Goal: Information Seeking & Learning: Learn about a topic

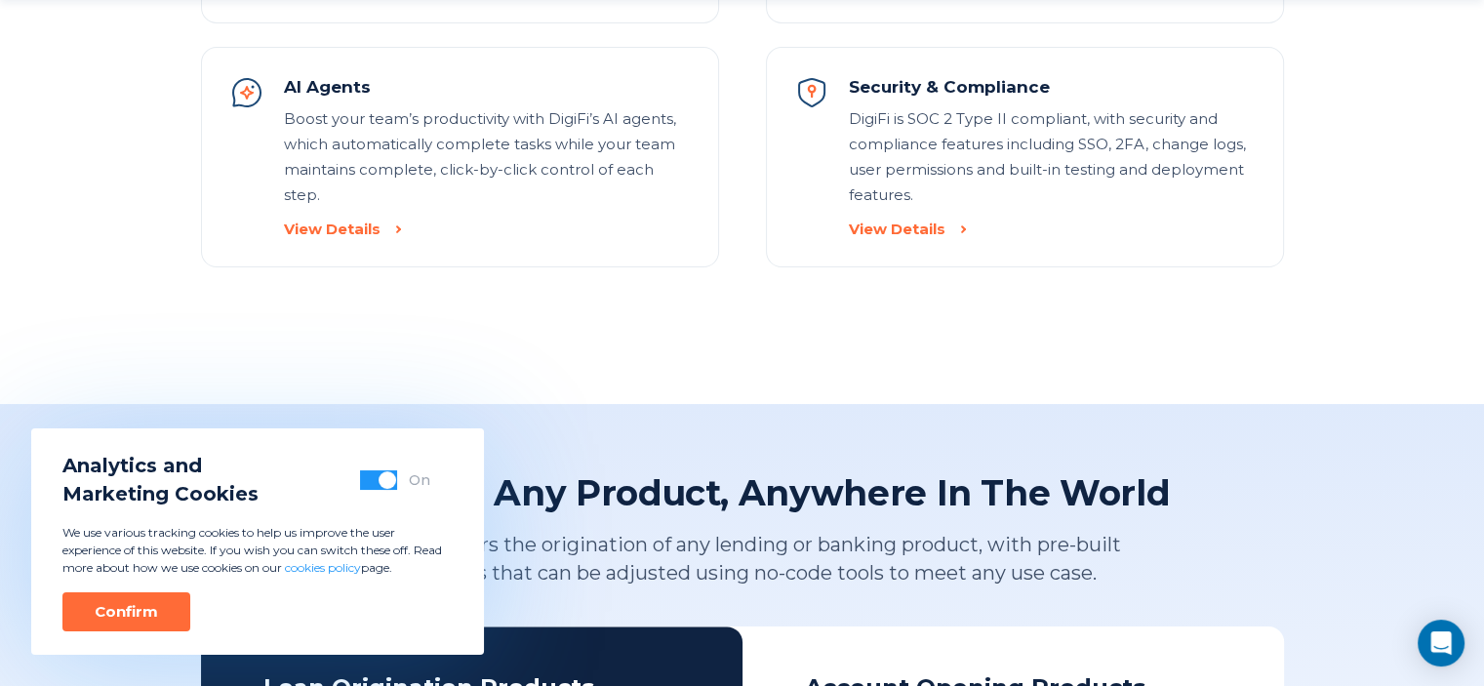
scroll to position [2731, 0]
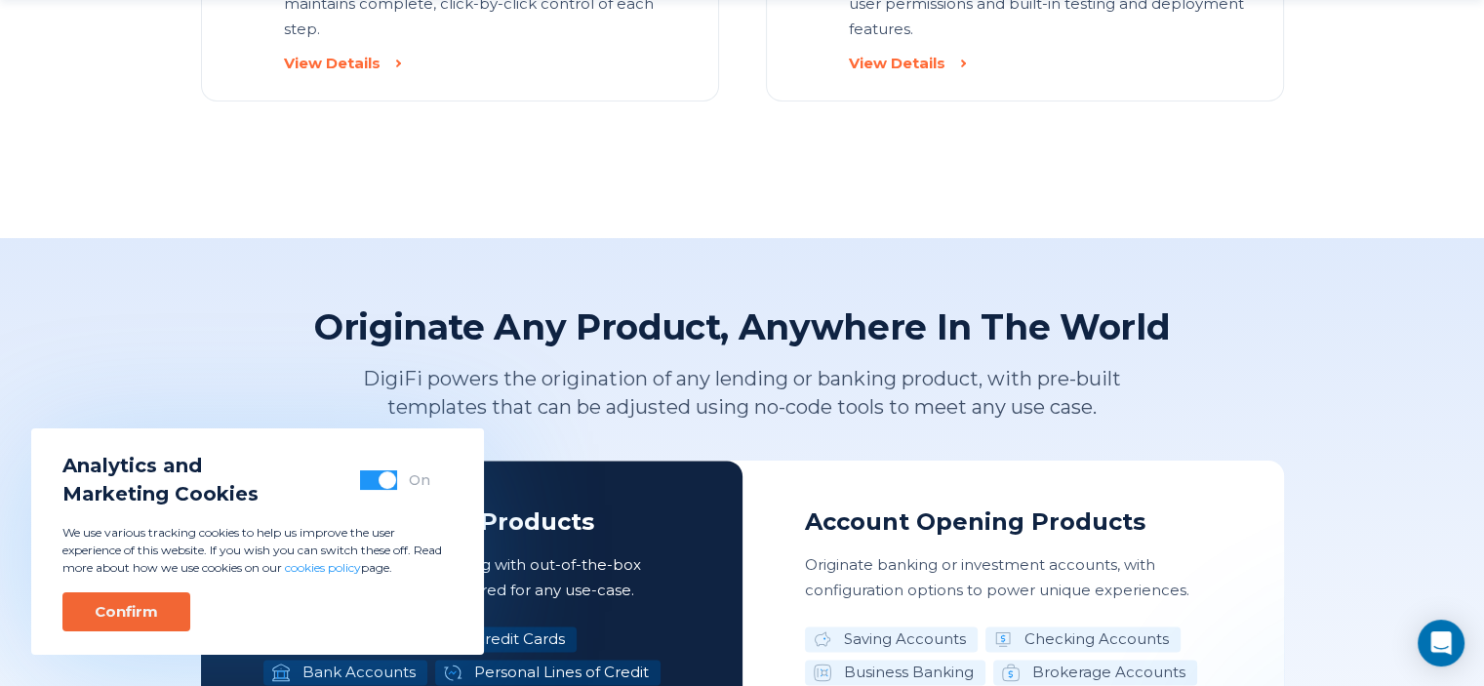
click at [105, 608] on div "Confirm" at bounding box center [126, 612] width 63 height 20
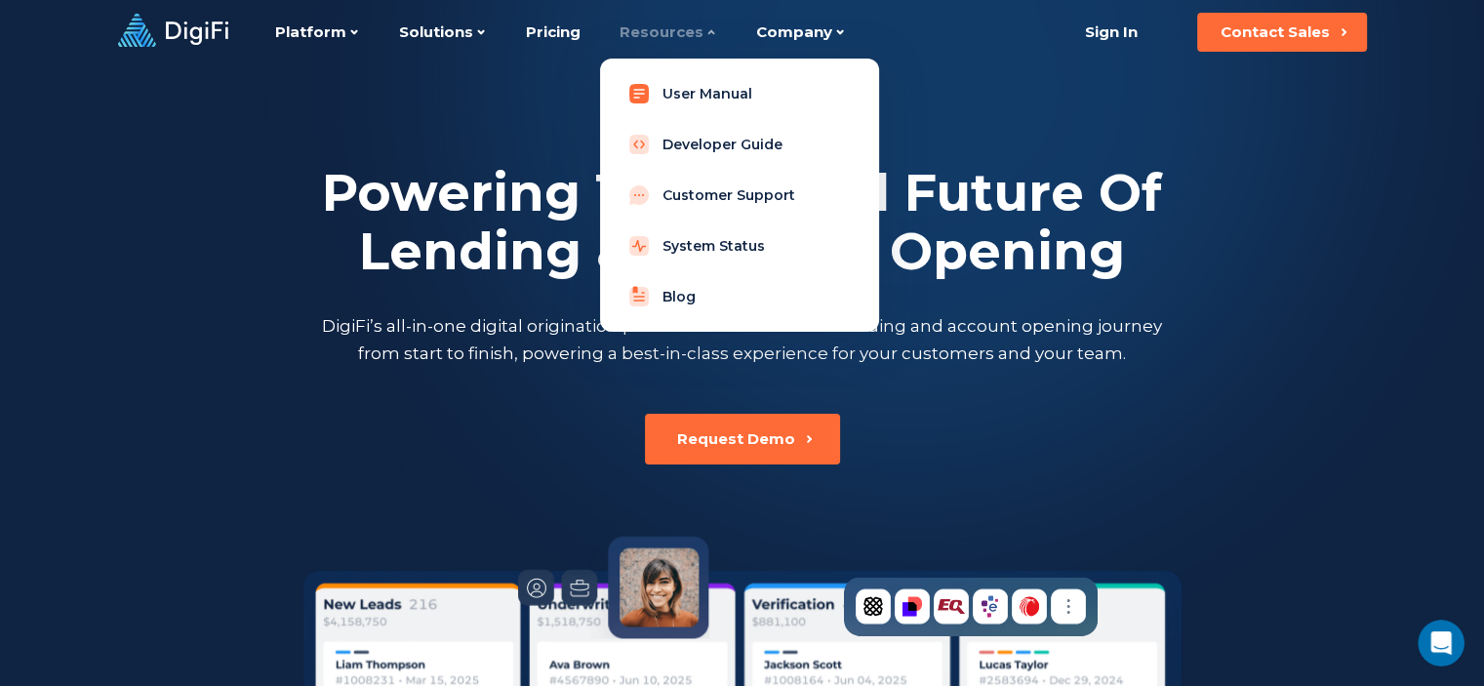
scroll to position [0, 0]
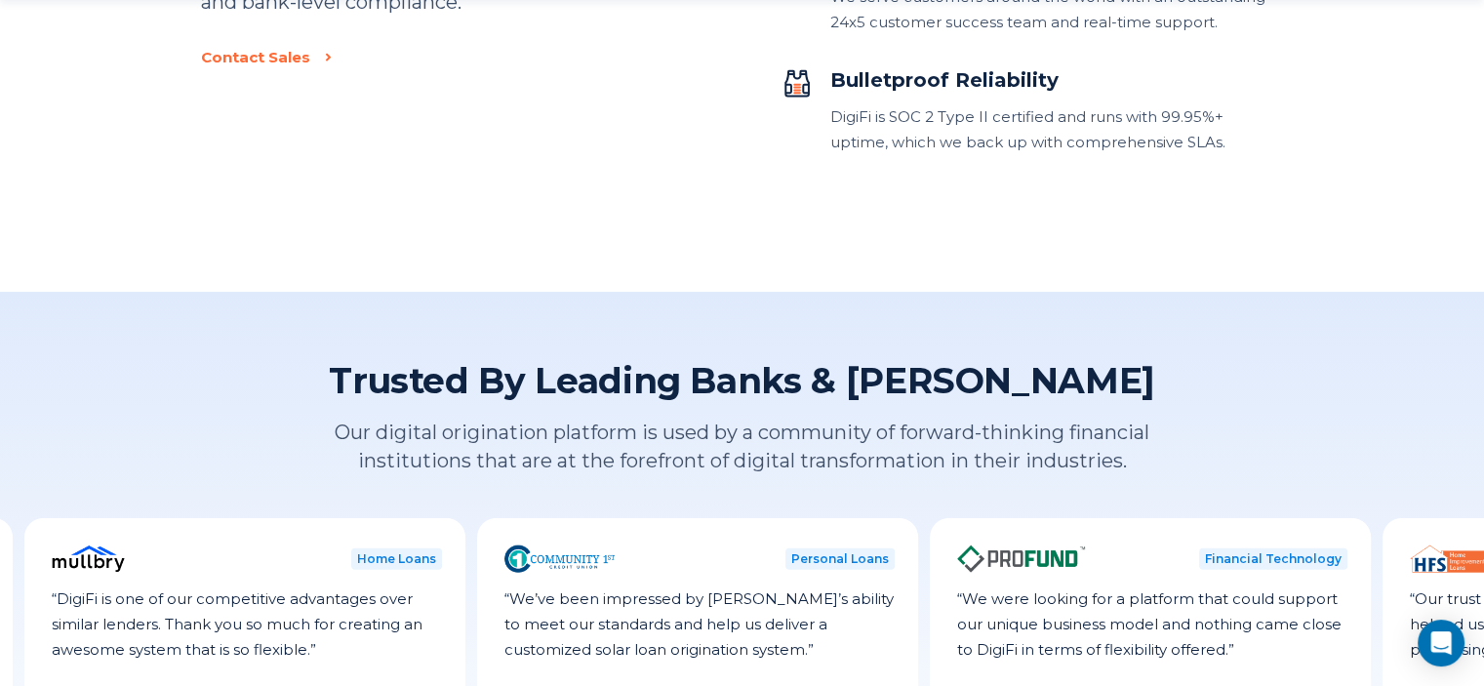
scroll to position [4860, 0]
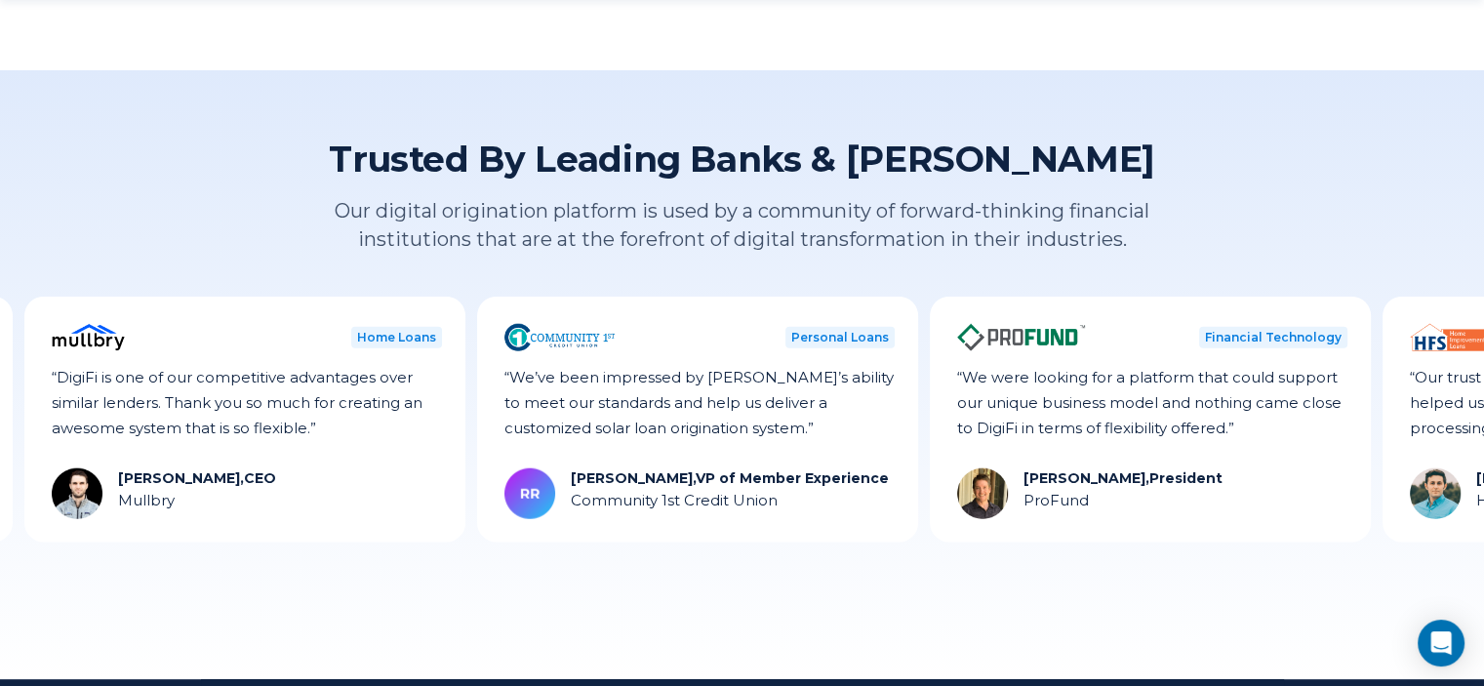
drag, startPoint x: 1198, startPoint y: 396, endPoint x: 1044, endPoint y: 400, distance: 154.2
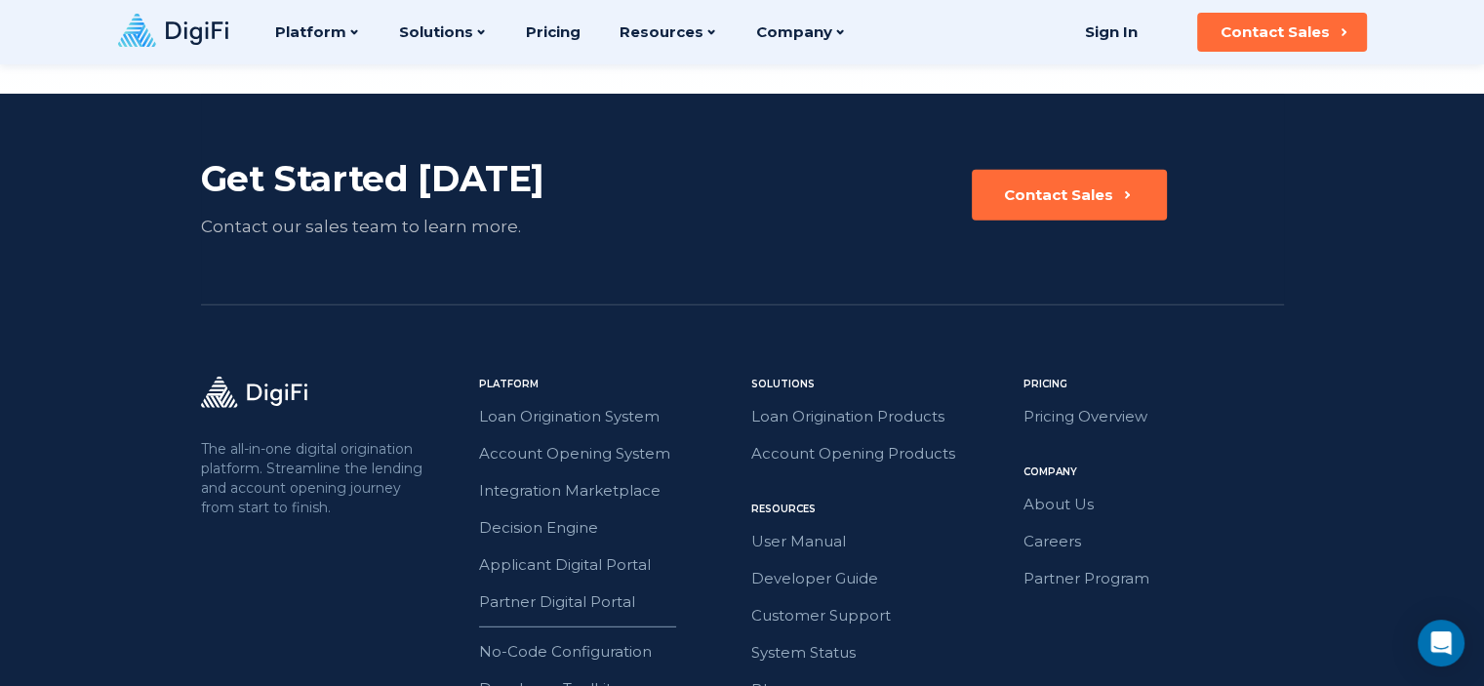
scroll to position [4958, 0]
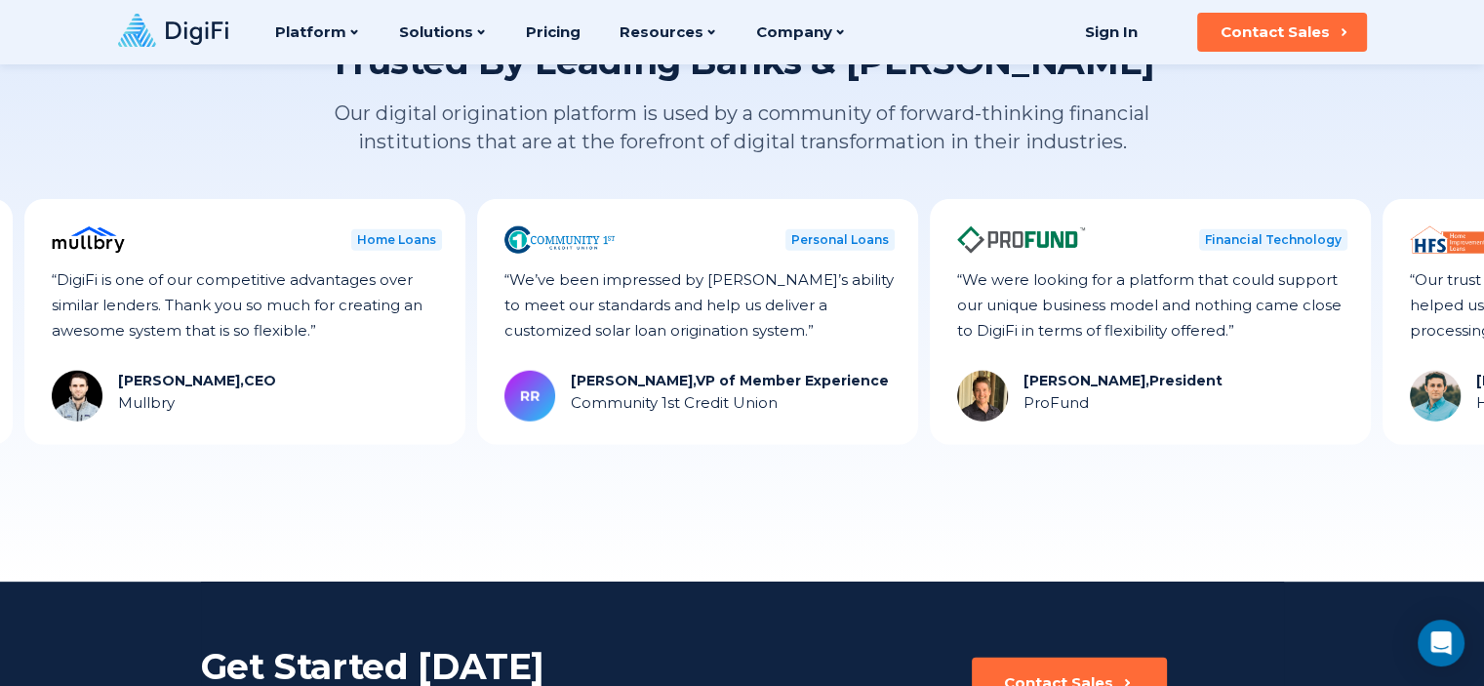
click at [935, 490] on div "Trusted By Leading Banks & Lenders Our digital origination platform is used by …" at bounding box center [742, 277] width 1484 height 609
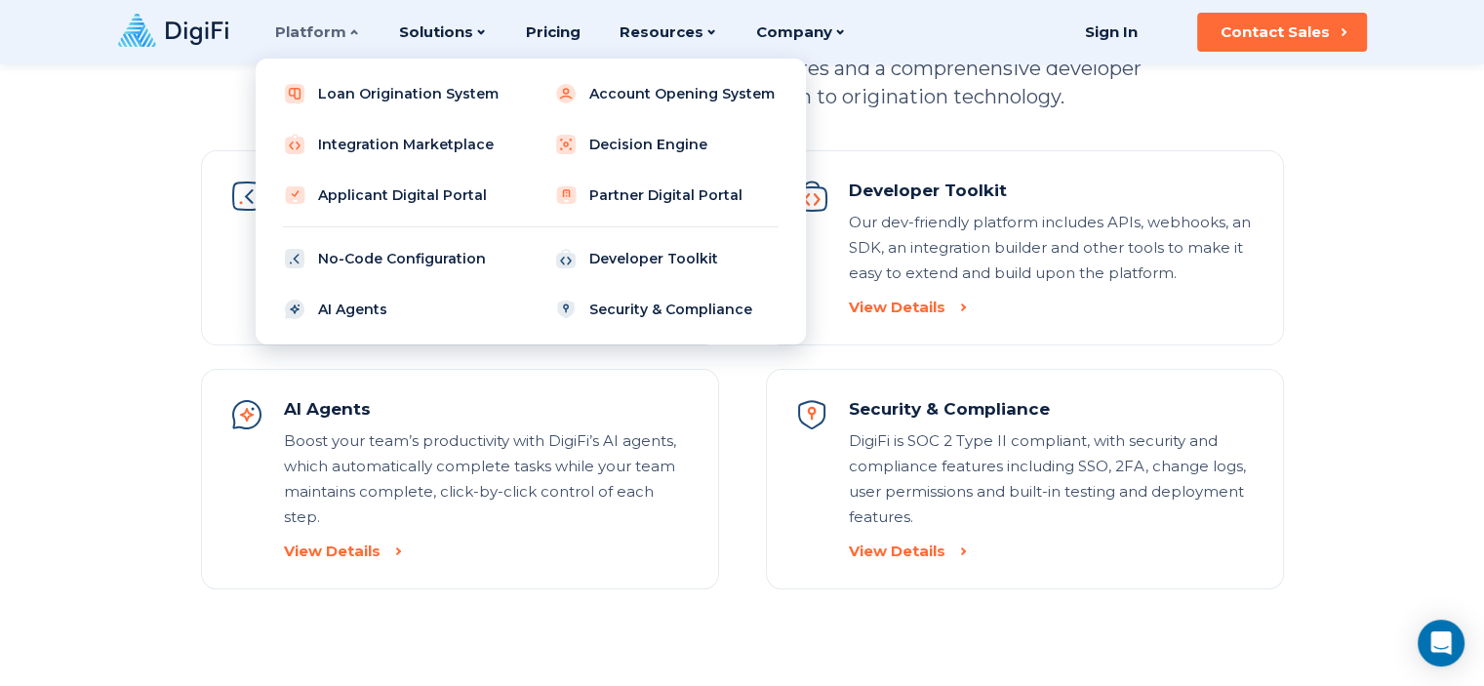
scroll to position [2129, 0]
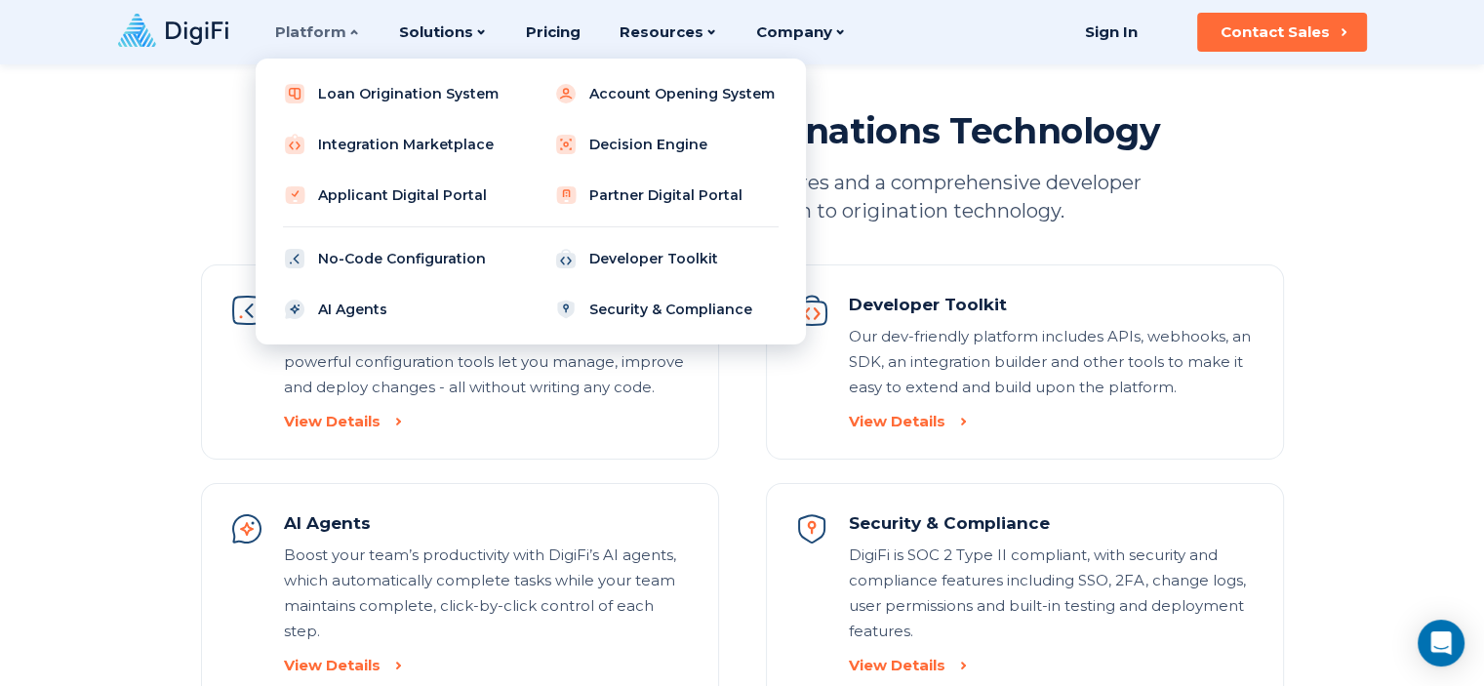
click at [333, 63] on div "Platform Loan Origination System Account Opening System Integration Marketplace…" at bounding box center [531, 202] width 550 height 286
click at [349, 86] on link "Loan Origination System" at bounding box center [395, 93] width 248 height 39
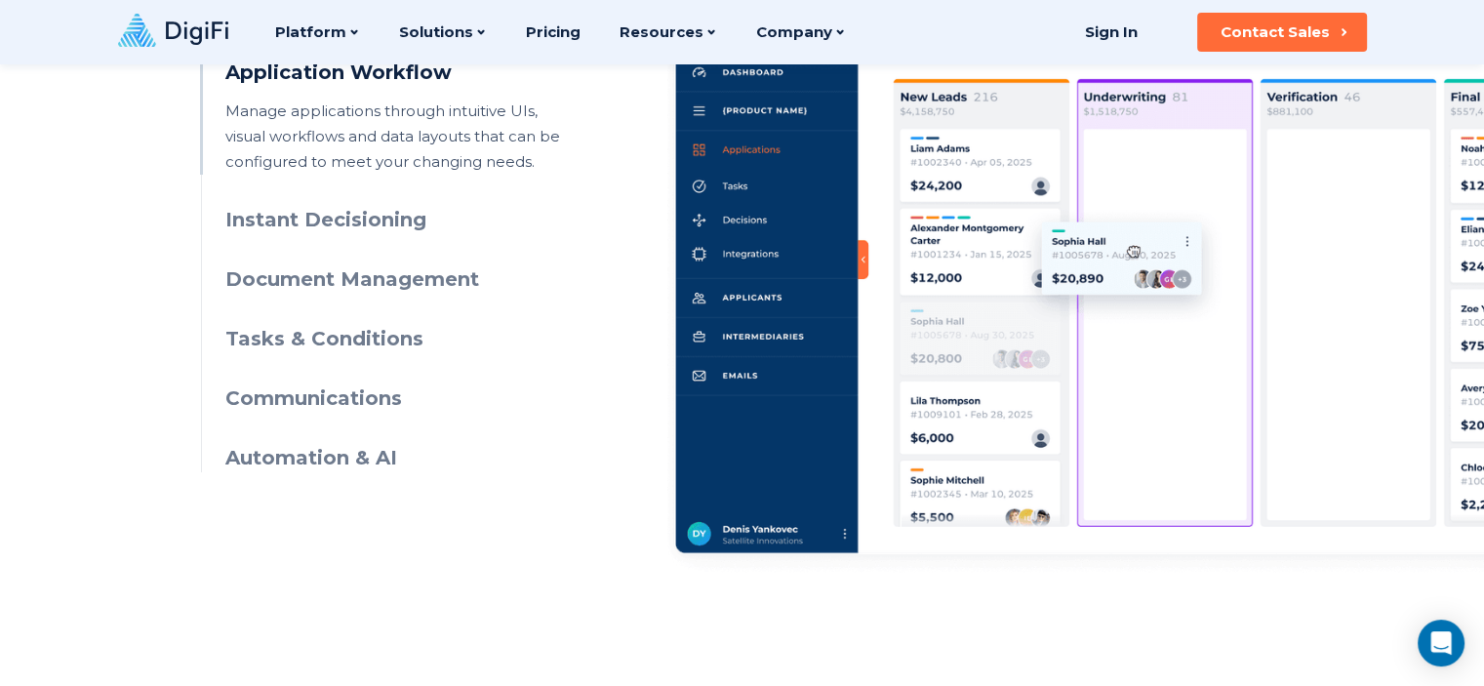
scroll to position [878, 0]
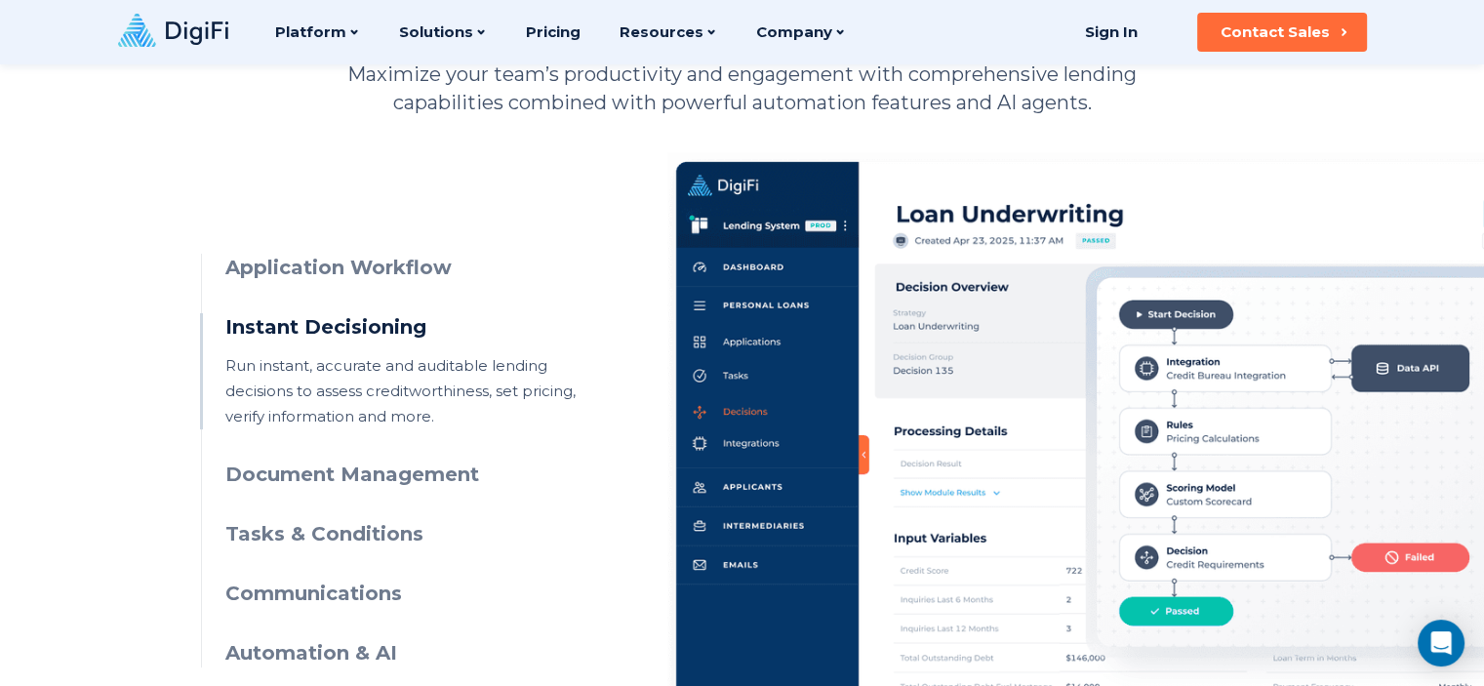
click at [402, 271] on h3 "Application Workflow" at bounding box center [402, 268] width 354 height 28
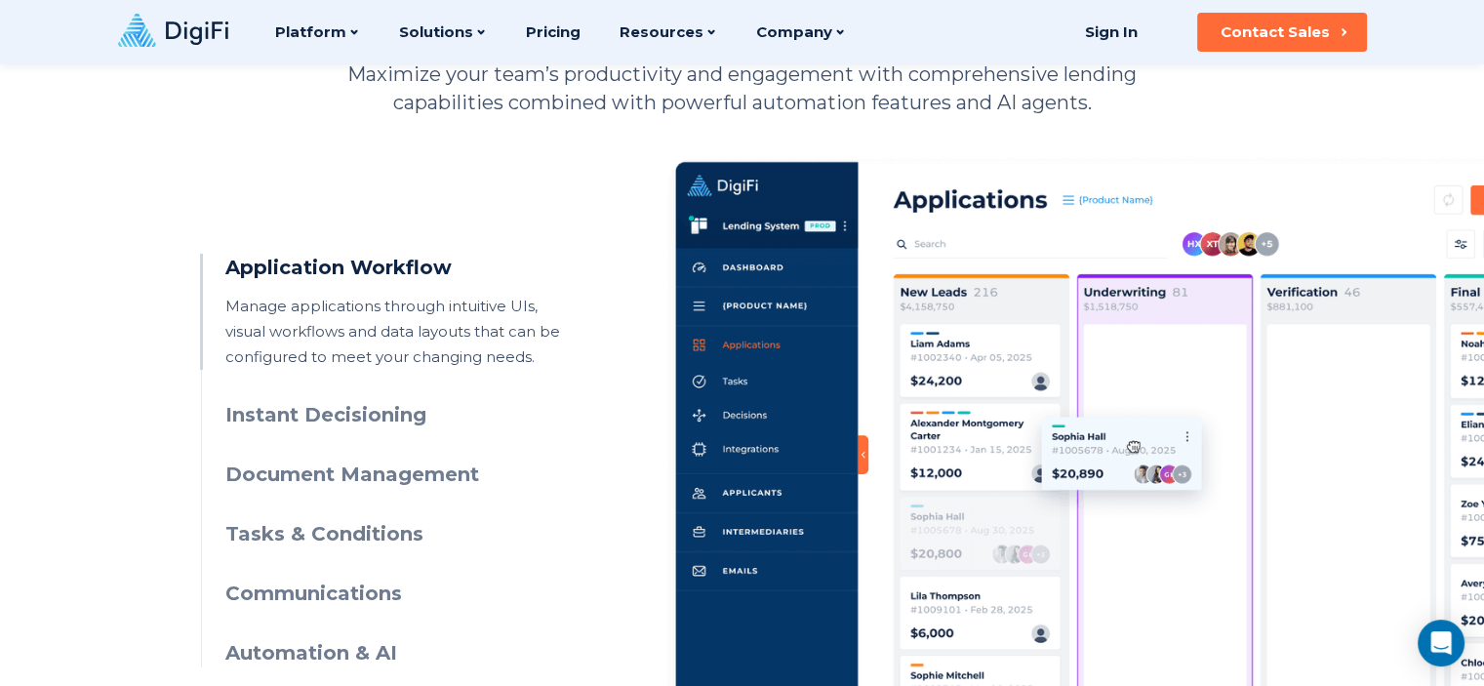
click at [345, 414] on h3 "Instant Decisioning" at bounding box center [402, 415] width 354 height 28
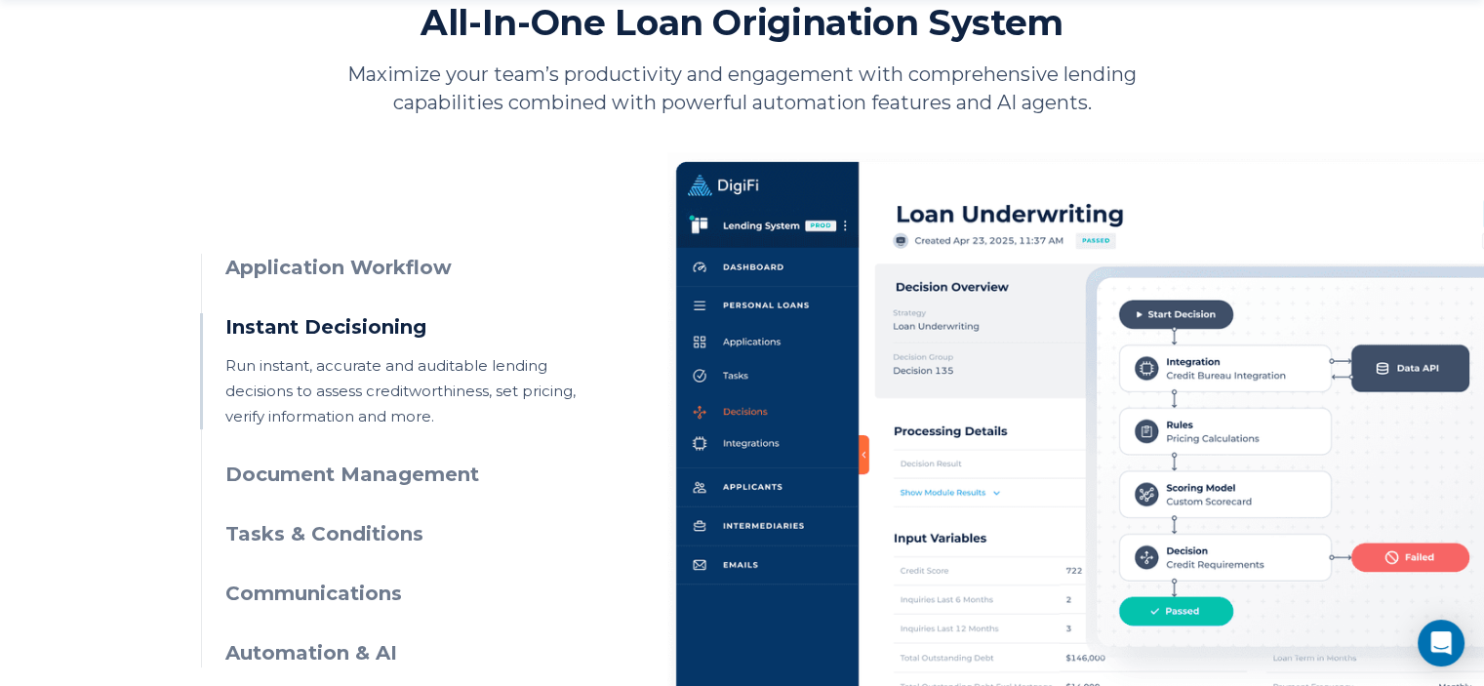
scroll to position [975, 0]
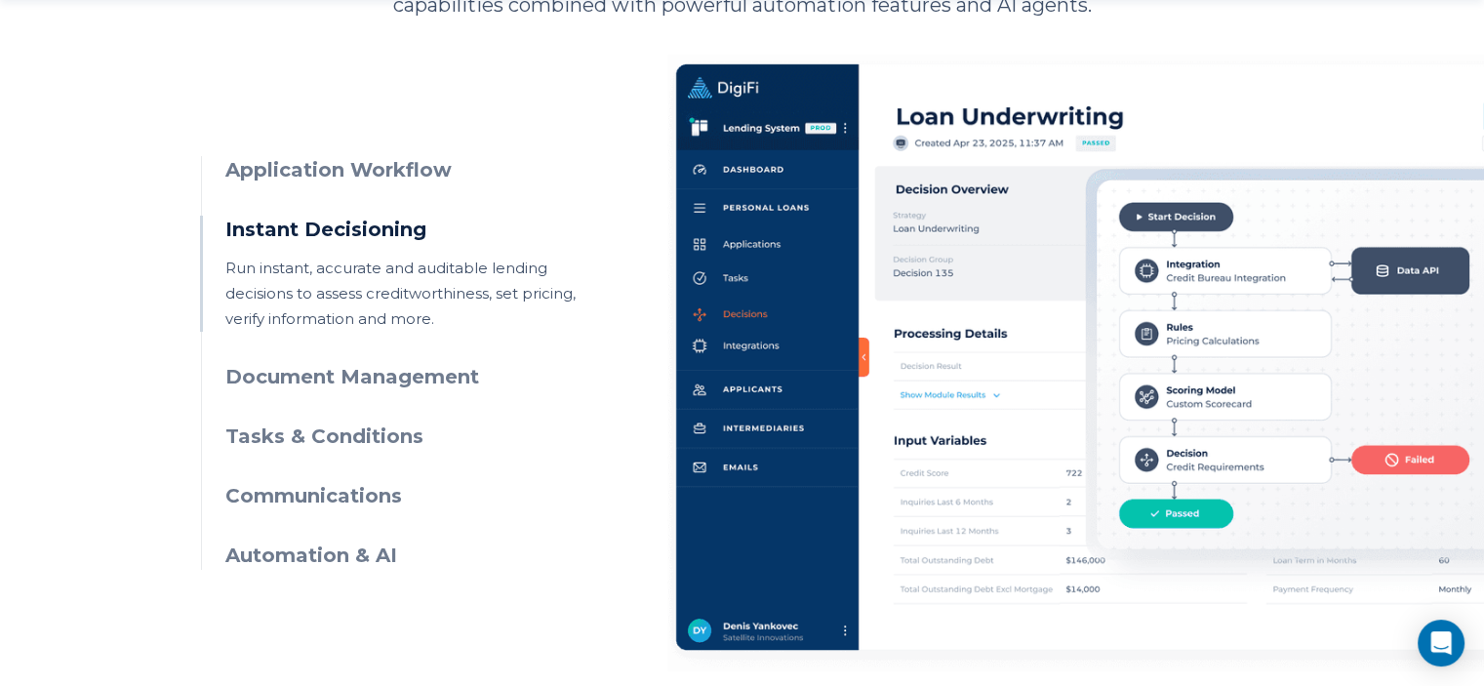
click at [394, 378] on h3 "Document Management" at bounding box center [402, 377] width 354 height 28
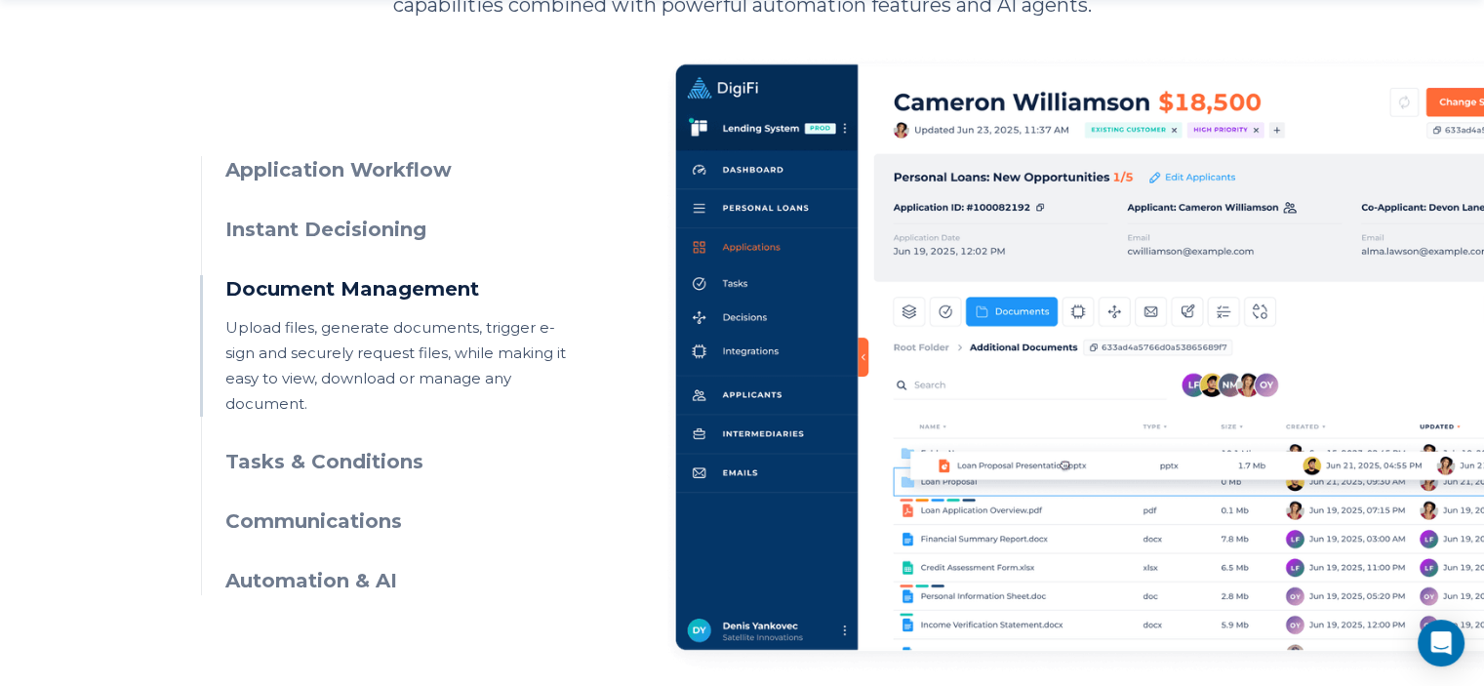
click at [347, 448] on h3 "Tasks & Conditions" at bounding box center [402, 462] width 354 height 28
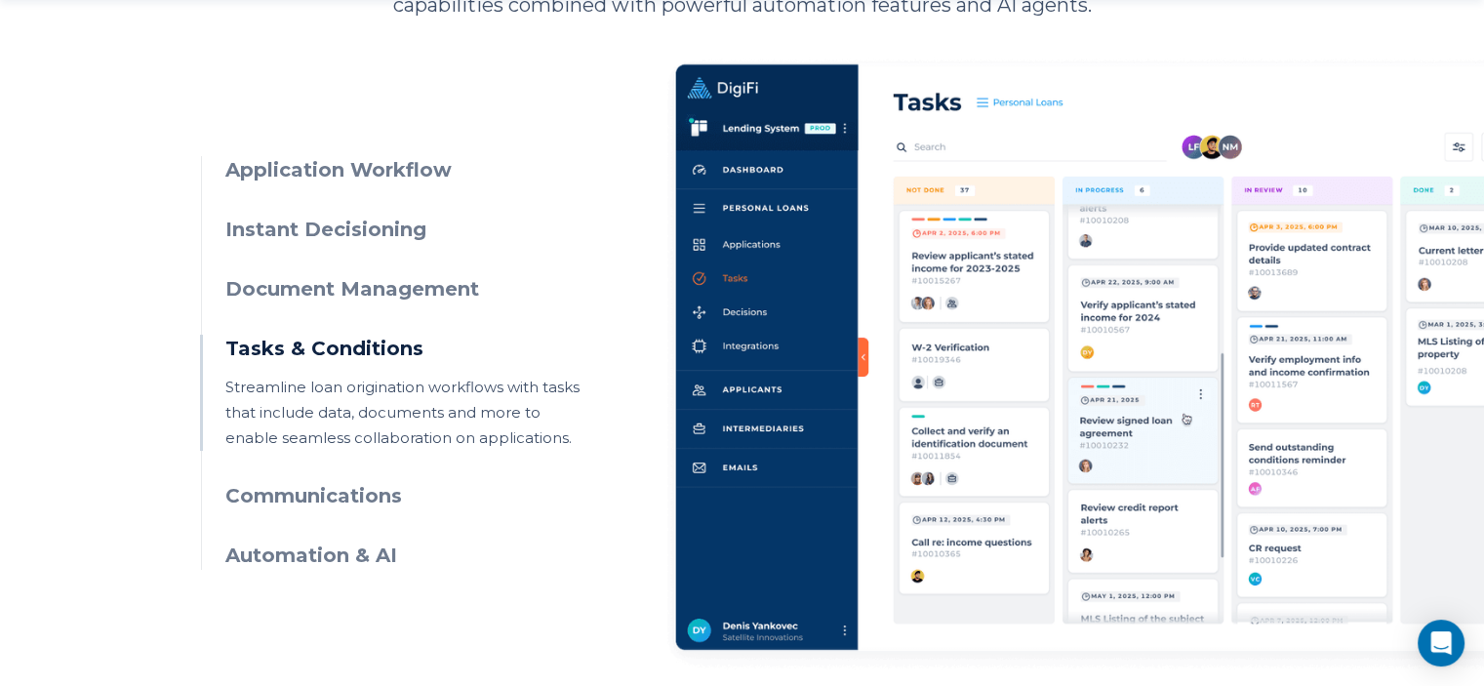
click at [342, 499] on h3 "Communications" at bounding box center [402, 496] width 354 height 28
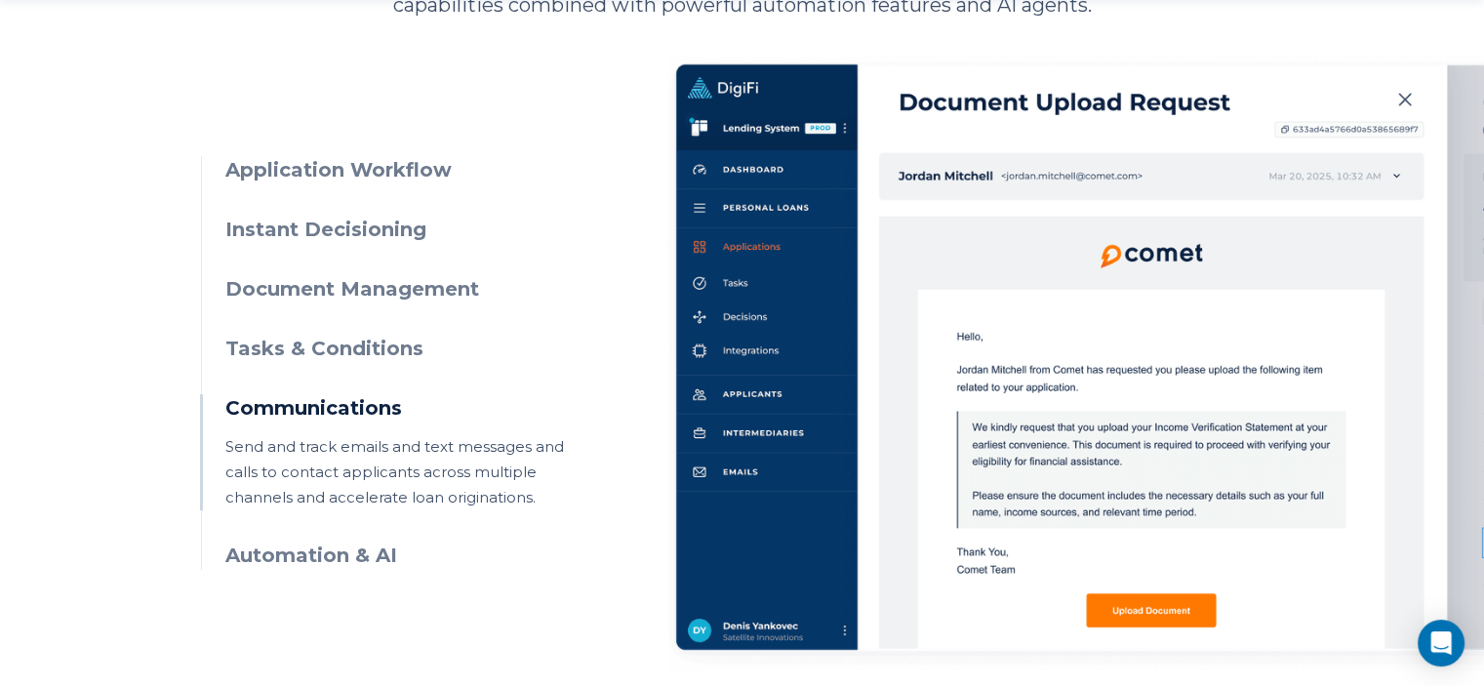
click at [360, 566] on h3 "Automation & AI" at bounding box center [402, 555] width 354 height 28
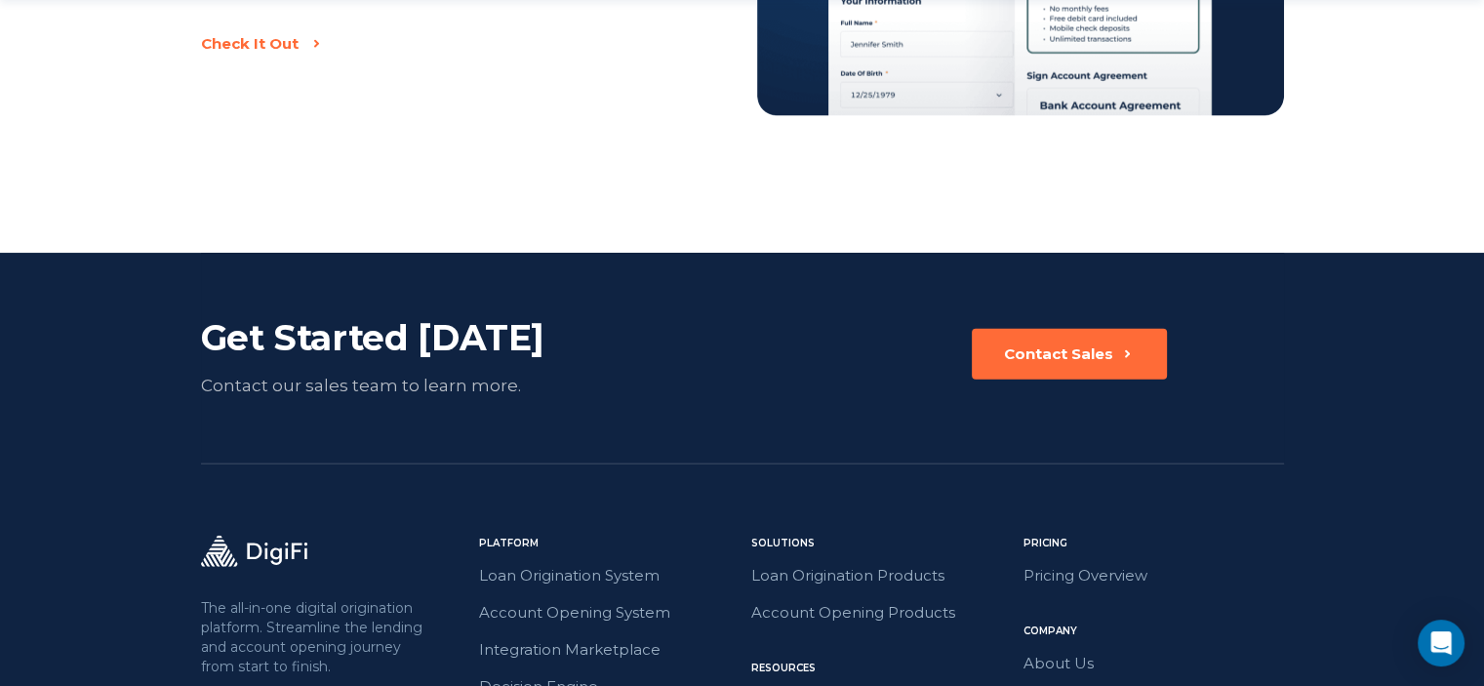
scroll to position [4584, 0]
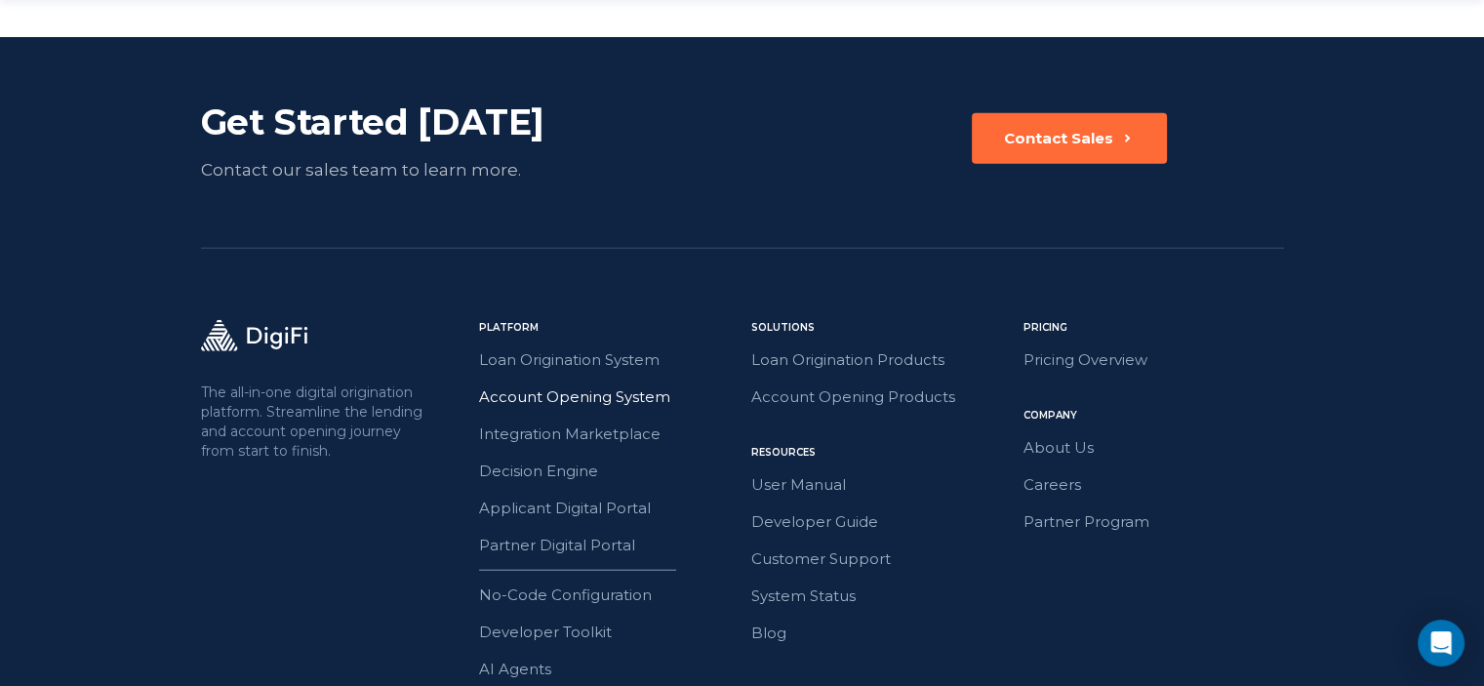
click at [567, 384] on link "Account Opening System" at bounding box center [609, 396] width 260 height 25
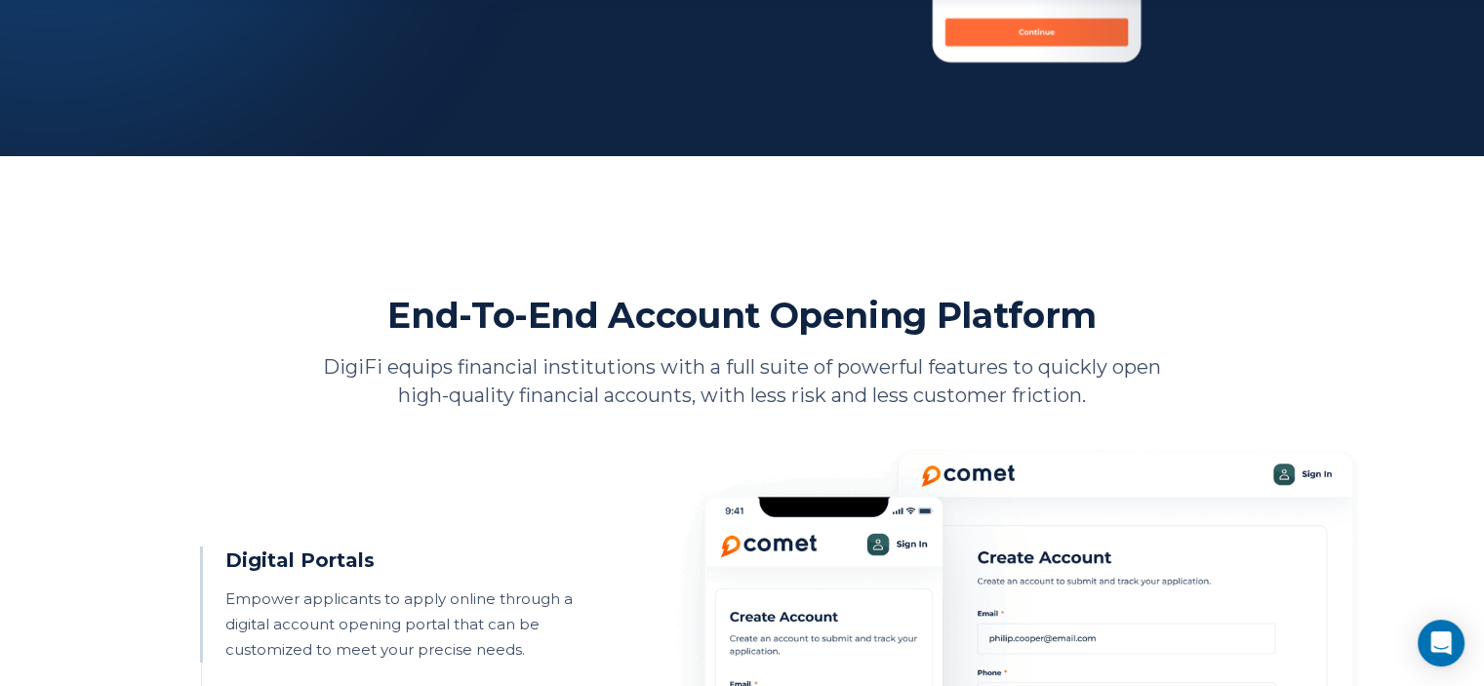
scroll to position [1073, 0]
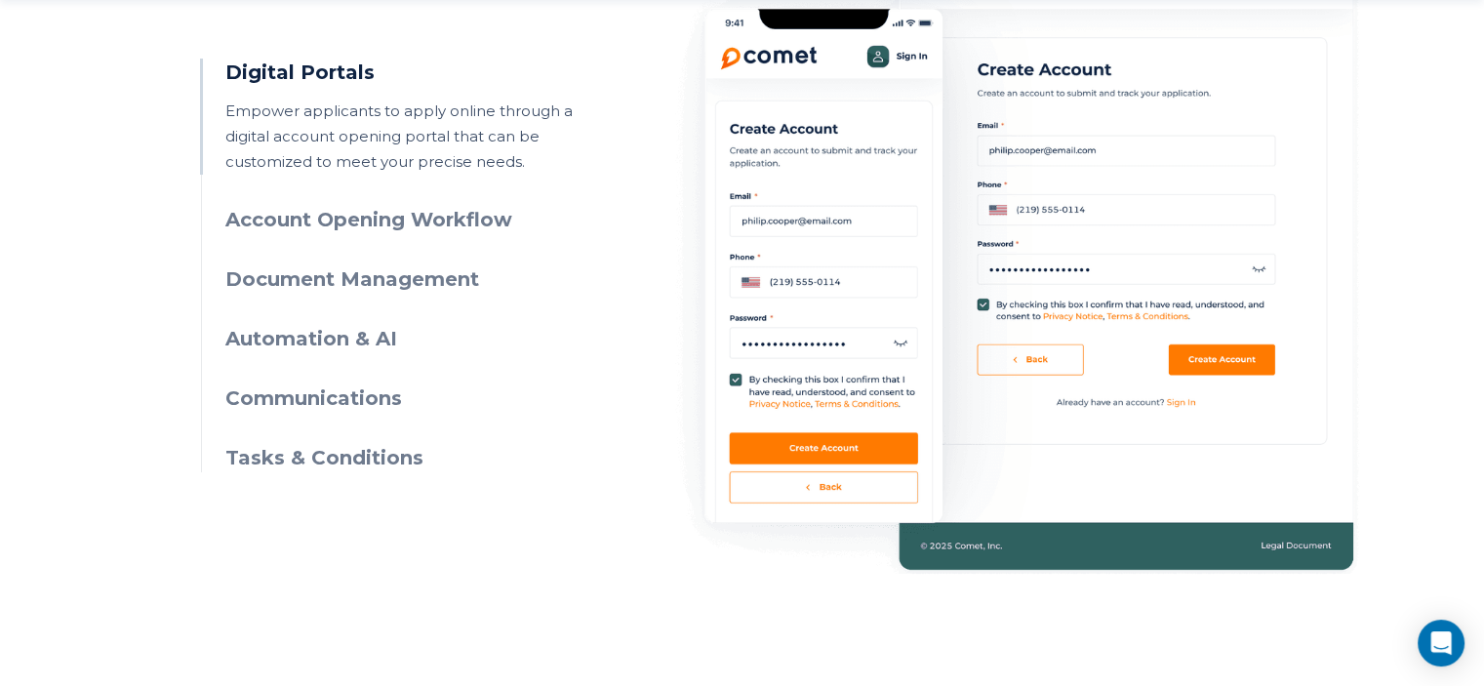
click at [476, 219] on h3 "Account Opening Workflow" at bounding box center [402, 220] width 354 height 28
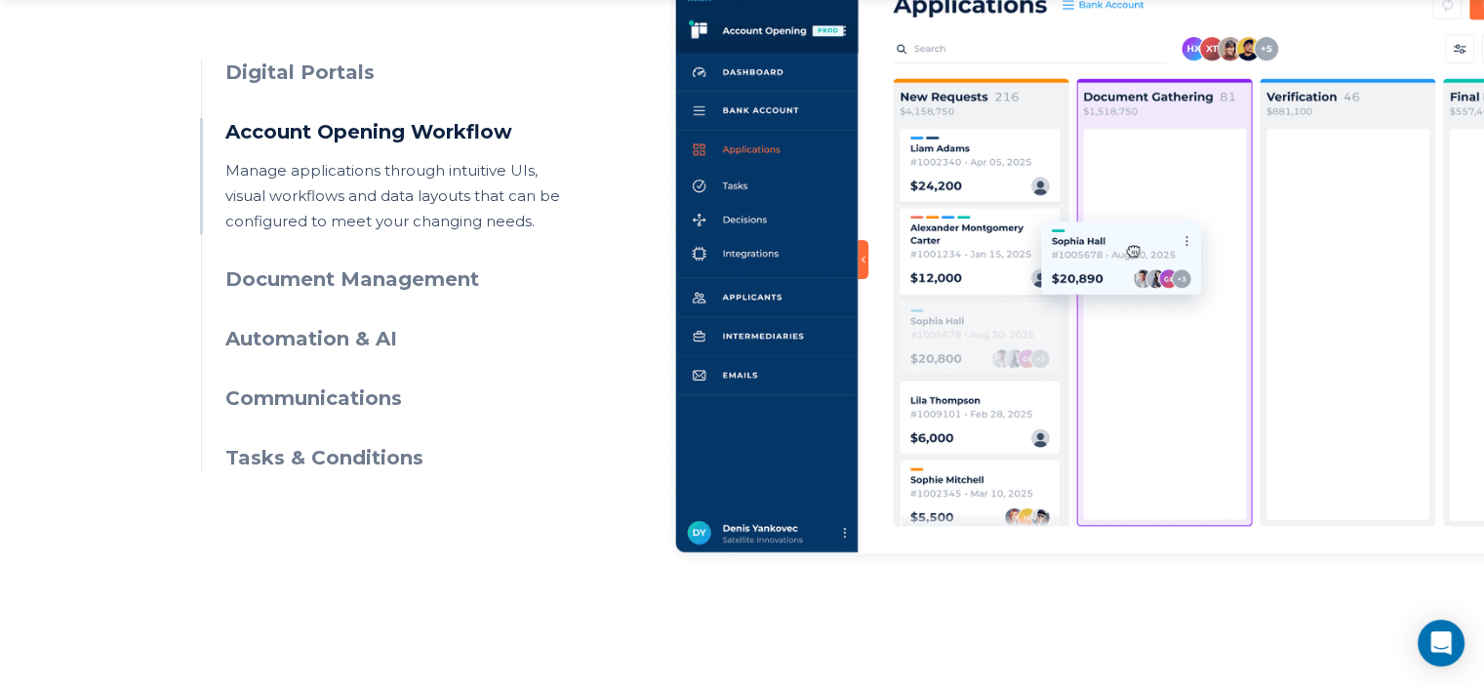
click at [432, 276] on h3 "Document Management" at bounding box center [402, 279] width 354 height 28
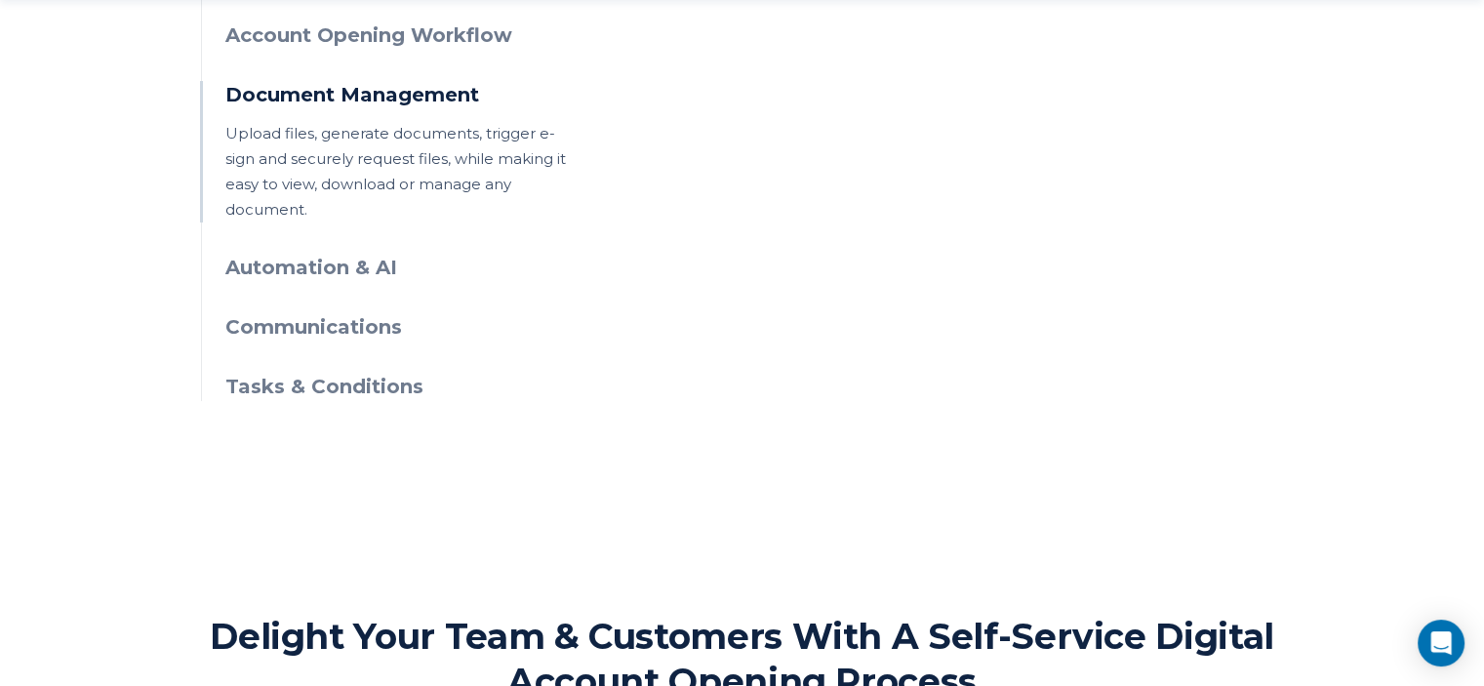
scroll to position [1170, 0]
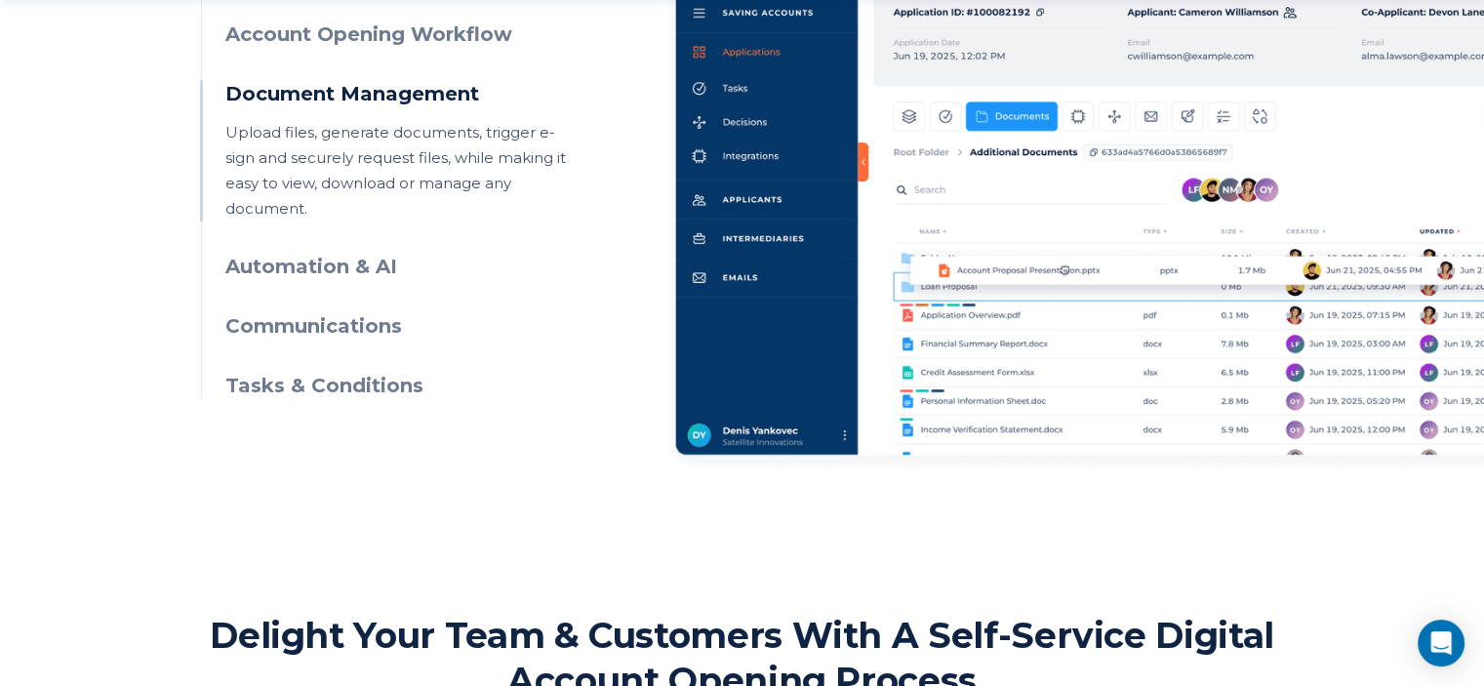
click at [378, 253] on h3 "Automation & AI" at bounding box center [402, 267] width 354 height 28
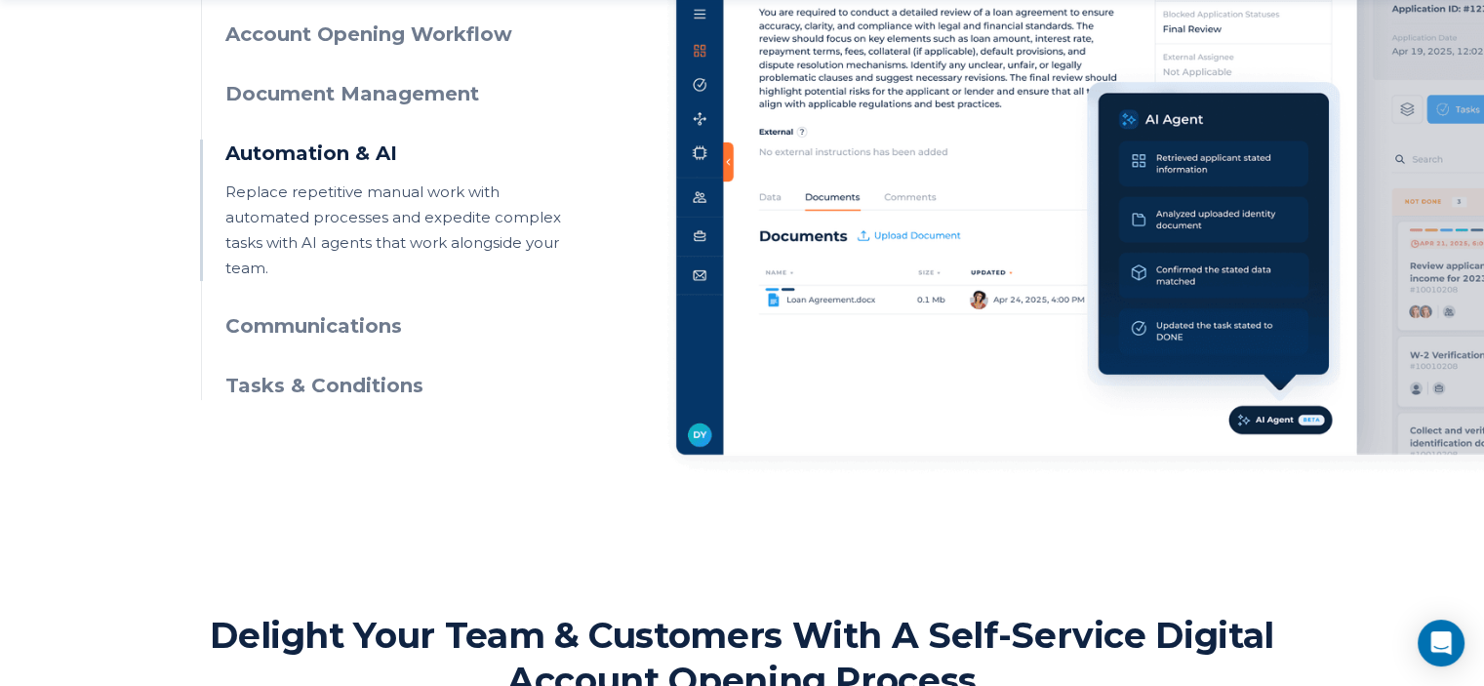
click at [364, 326] on h3 "Communications" at bounding box center [402, 326] width 354 height 28
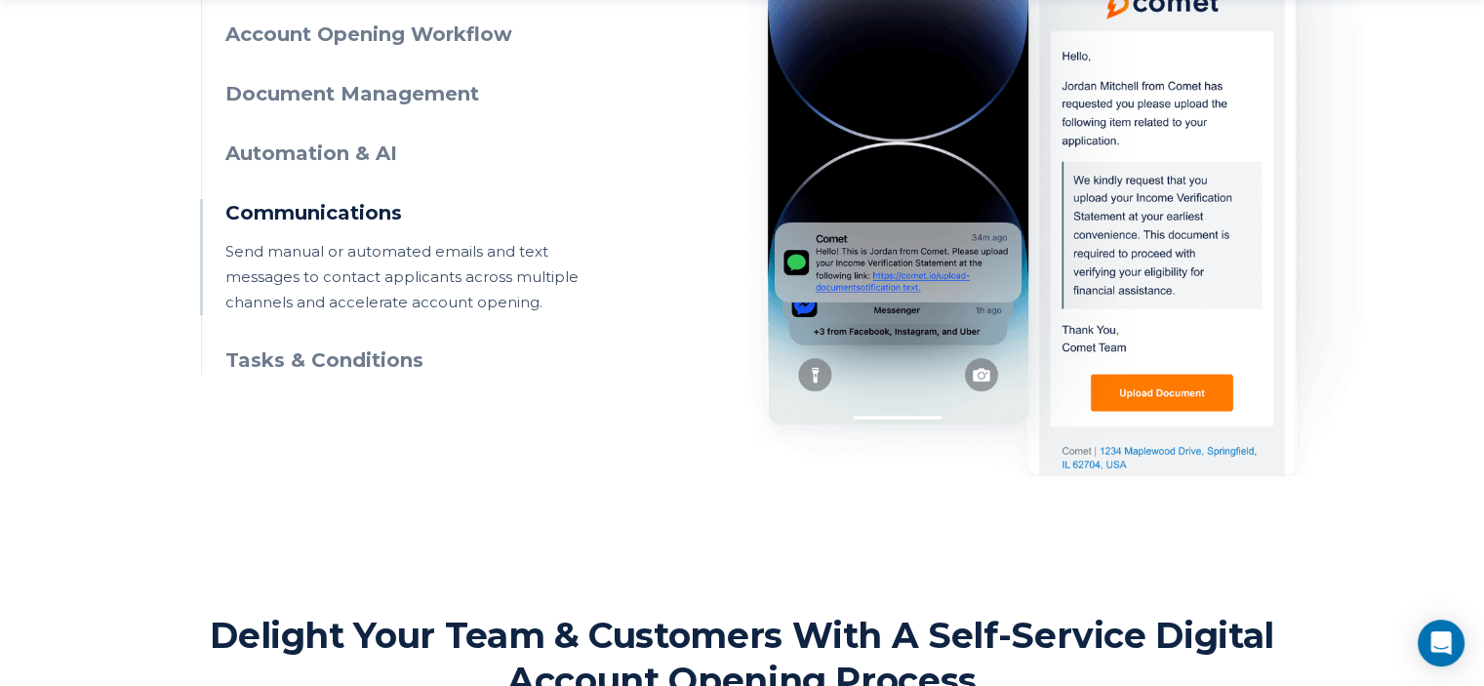
click at [362, 363] on h3 "Tasks & Conditions" at bounding box center [402, 360] width 354 height 28
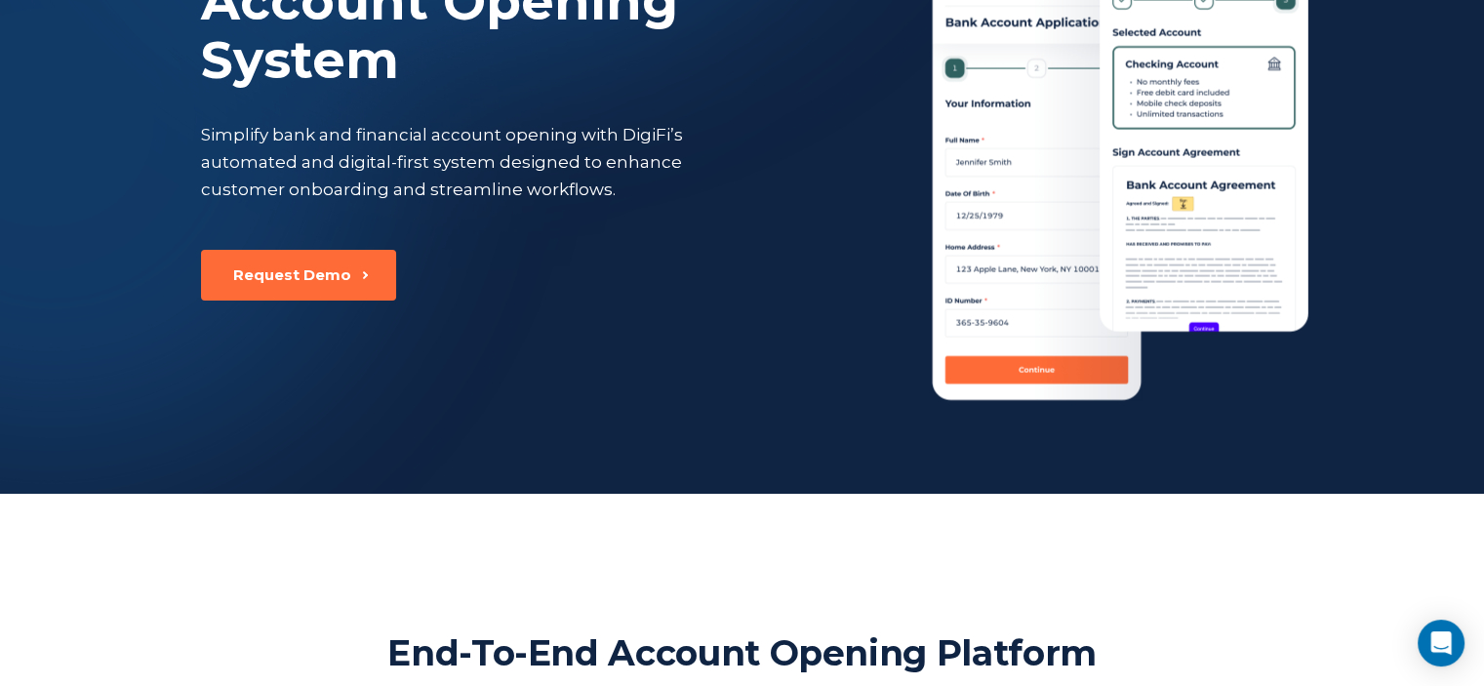
scroll to position [0, 0]
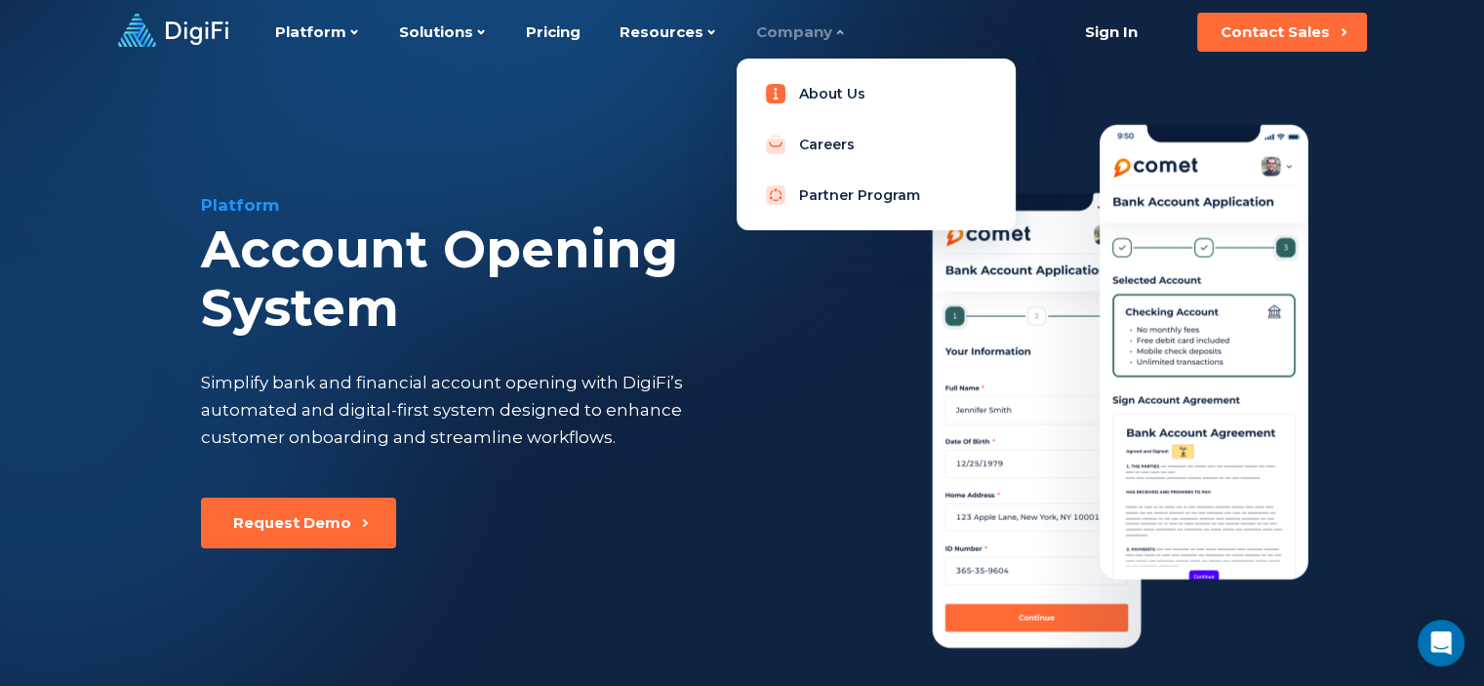
click at [791, 81] on link "About Us" at bounding box center [876, 93] width 248 height 39
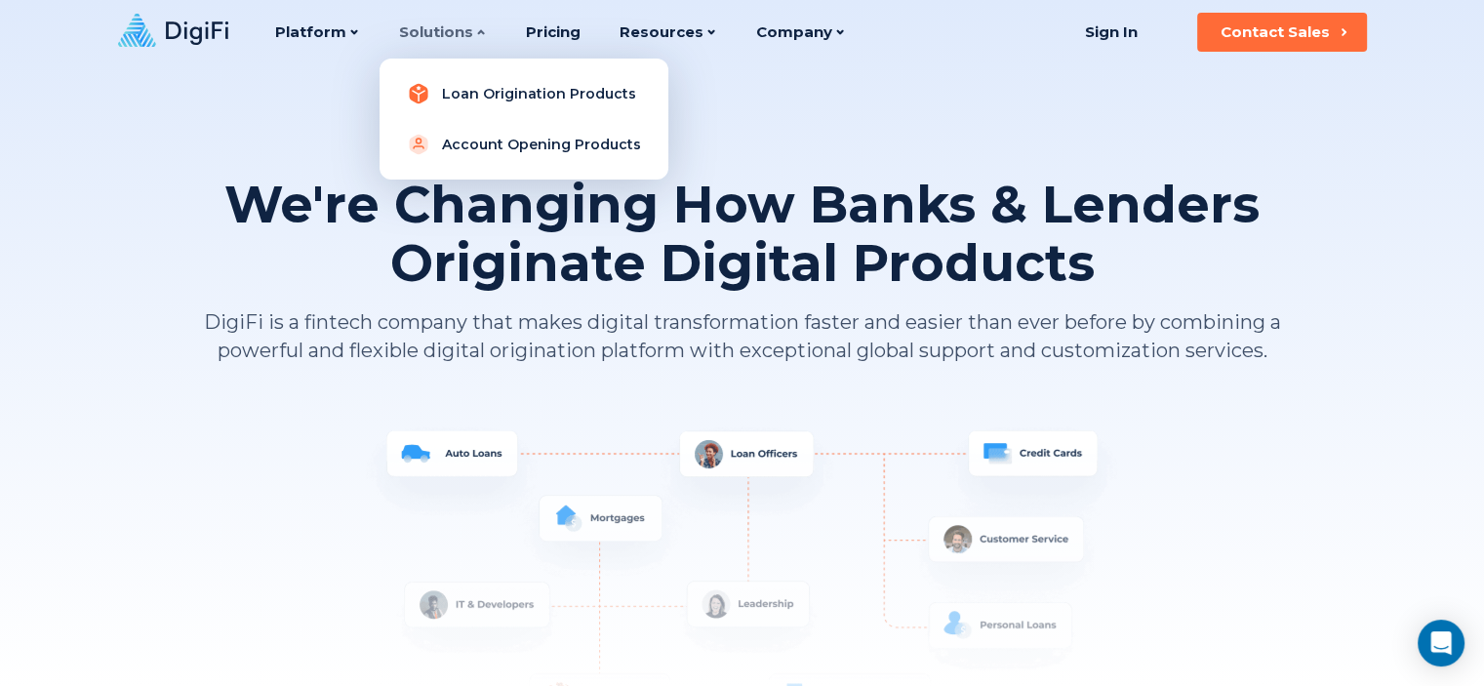
click at [459, 98] on link "Loan Origination Products" at bounding box center [523, 93] width 257 height 39
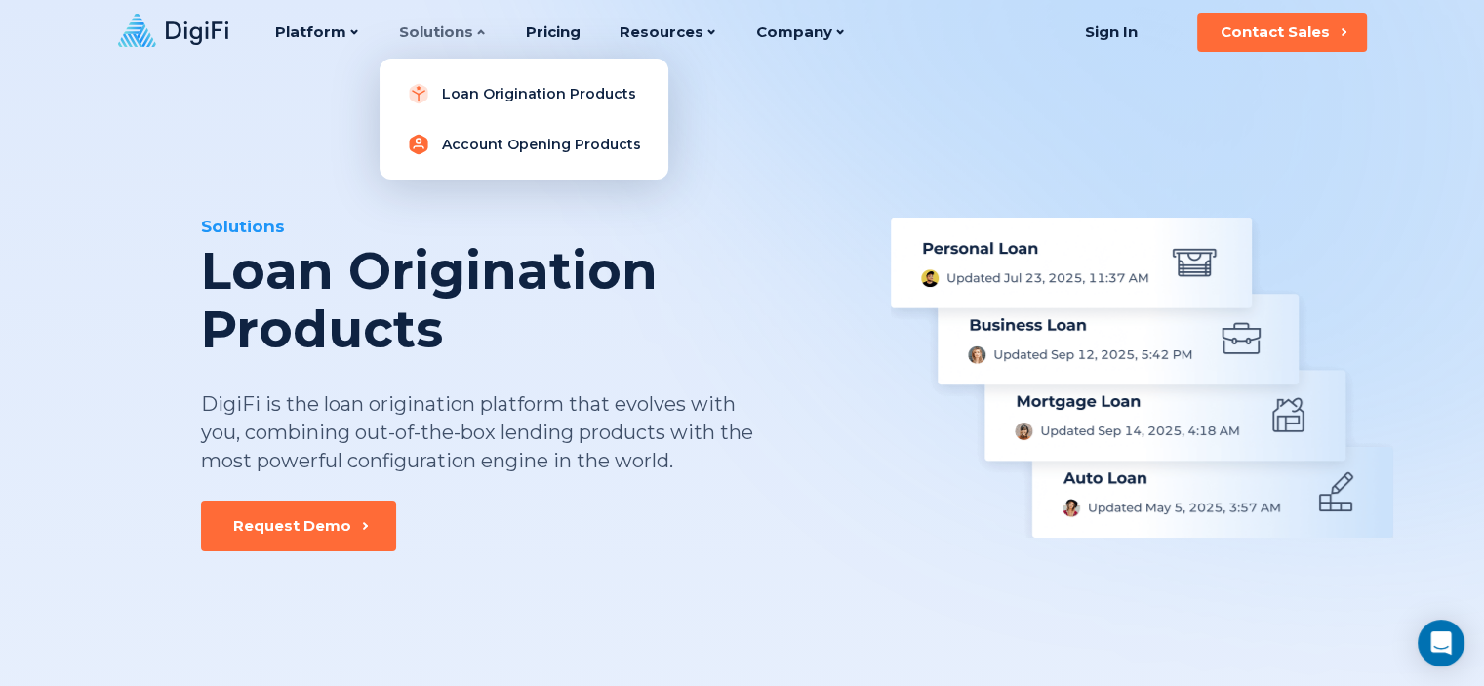
click at [527, 128] on link "Account Opening Products" at bounding box center [523, 144] width 257 height 39
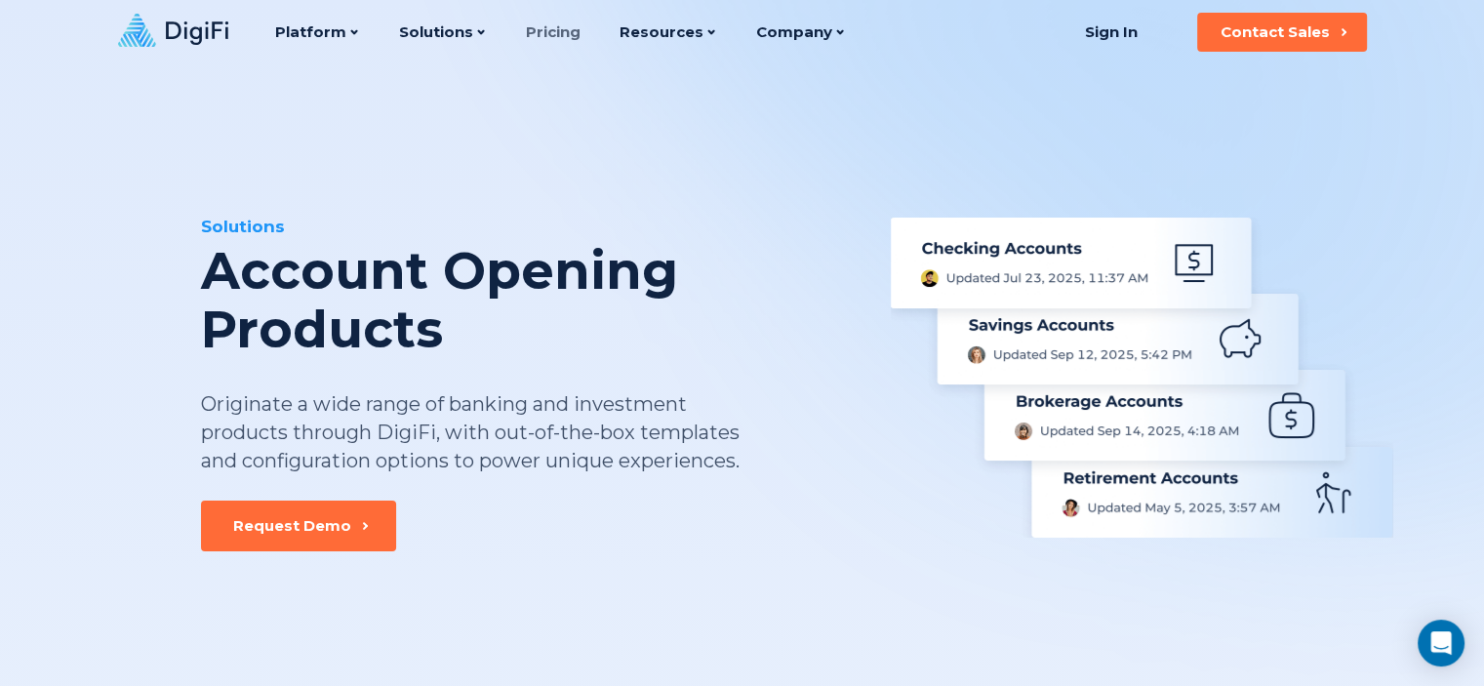
click at [531, 30] on link "Pricing" at bounding box center [553, 32] width 55 height 64
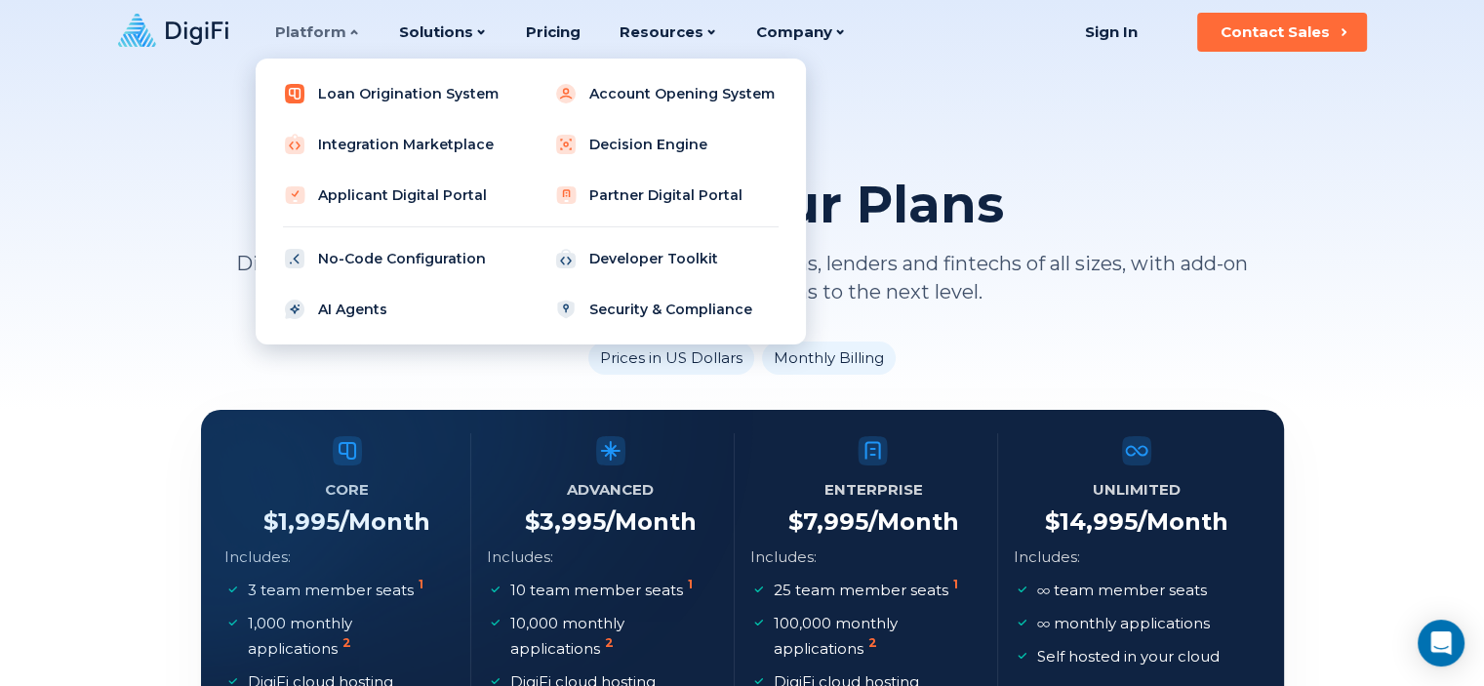
click at [336, 95] on link "Loan Origination System" at bounding box center [395, 93] width 248 height 39
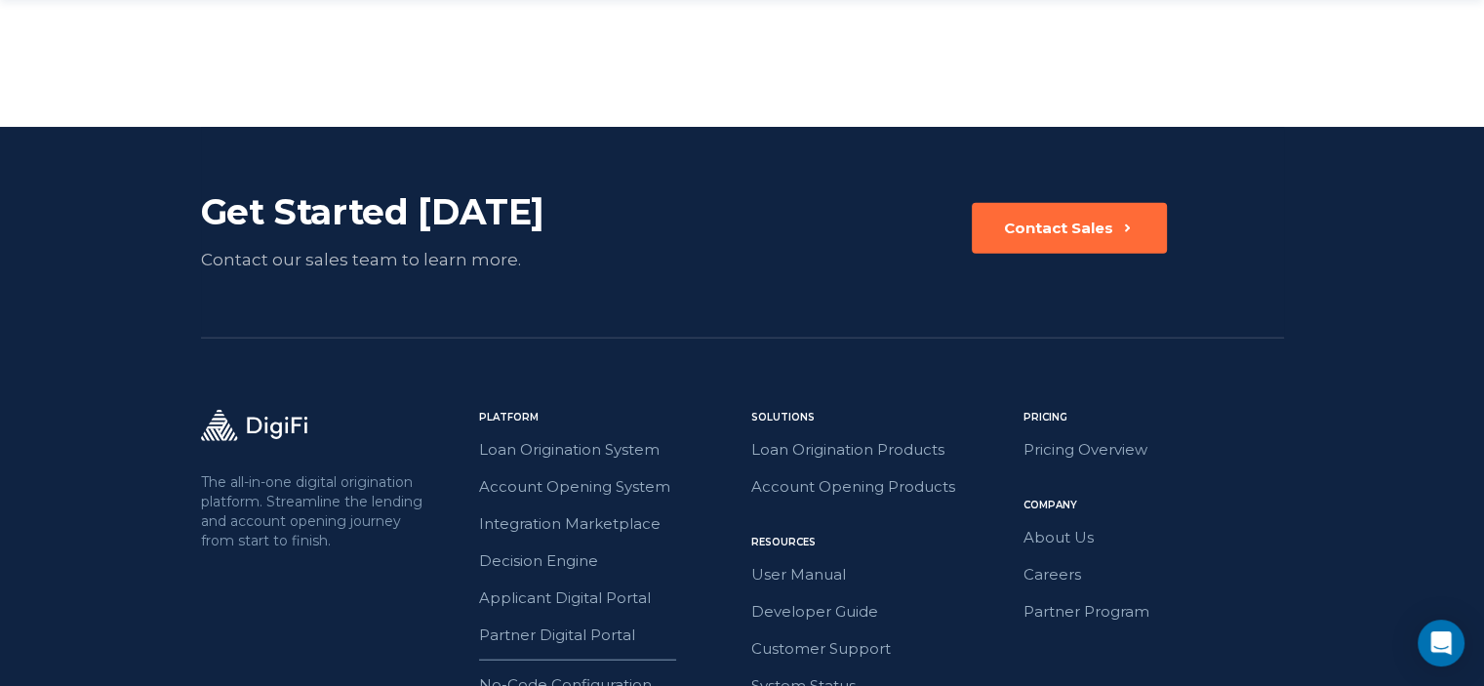
scroll to position [4694, 0]
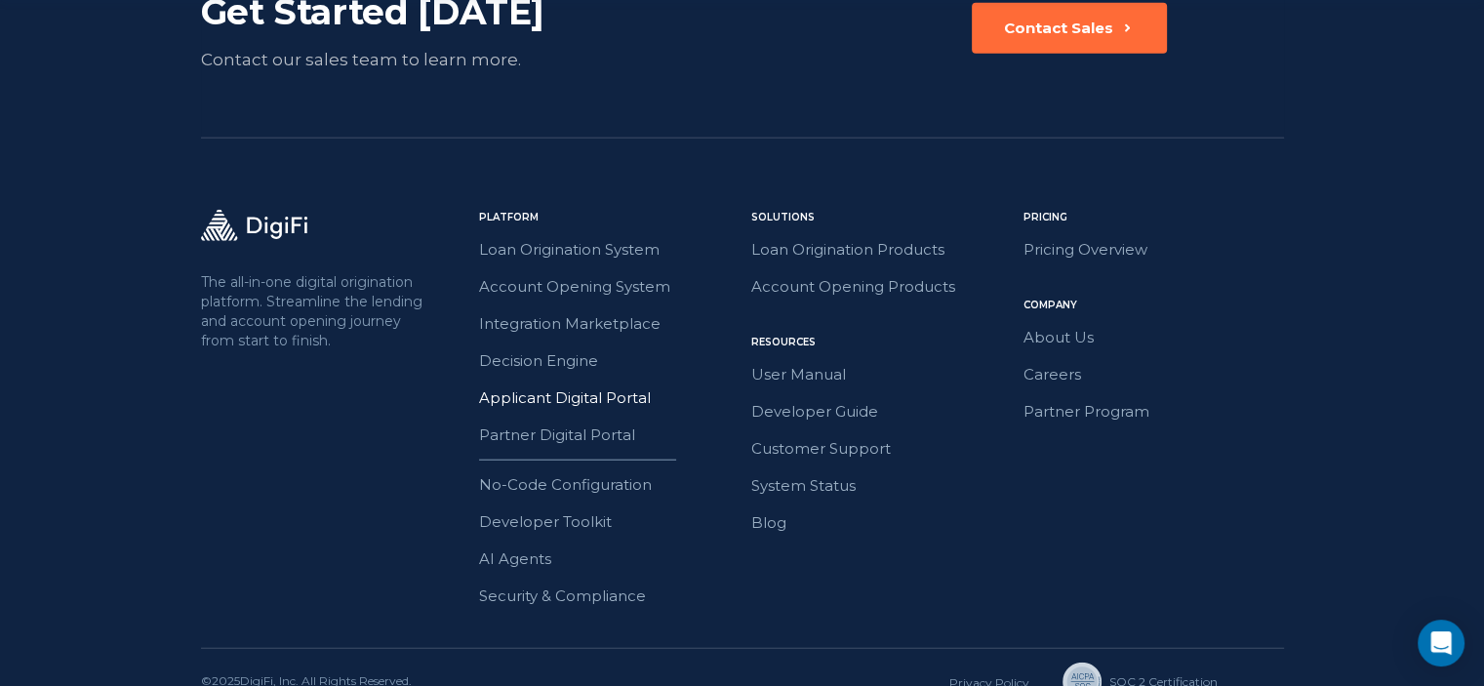
click at [589, 385] on link "Applicant Digital Portal" at bounding box center [609, 397] width 260 height 25
